Goal: Information Seeking & Learning: Learn about a topic

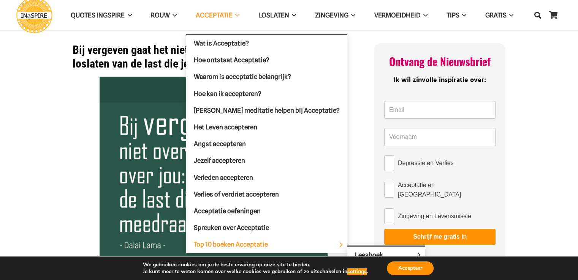
click at [246, 241] on span "Top 10 boeken Acceptatie" at bounding box center [237, 245] width 87 height 8
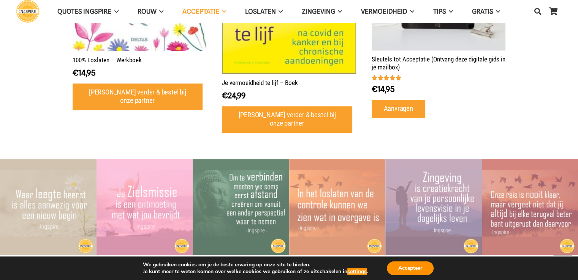
scroll to position [512, 0]
